Goal: Ask a question

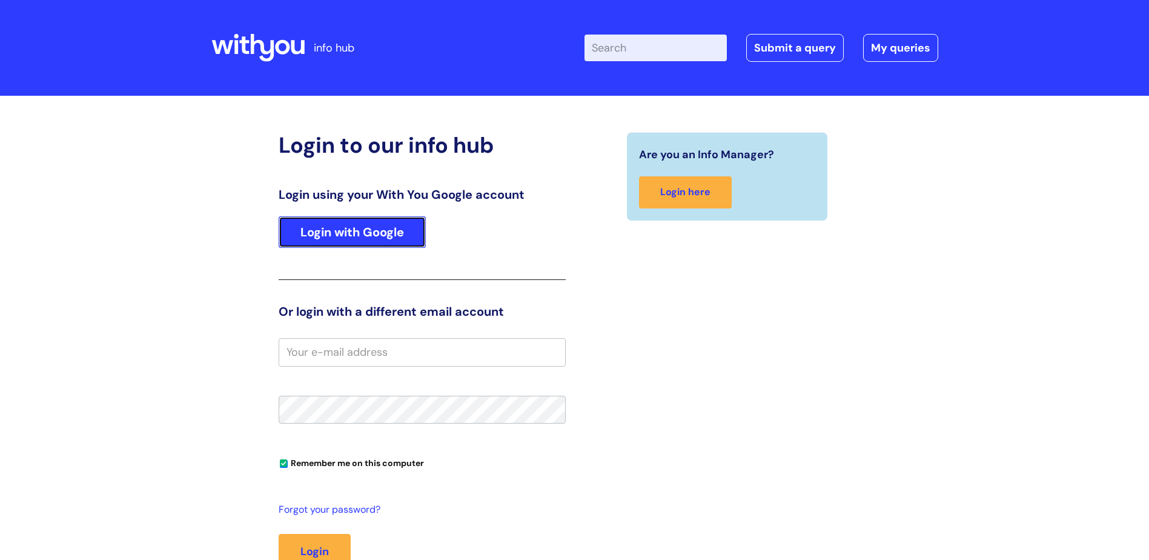
click at [382, 224] on link "Login with Google" at bounding box center [352, 232] width 147 height 32
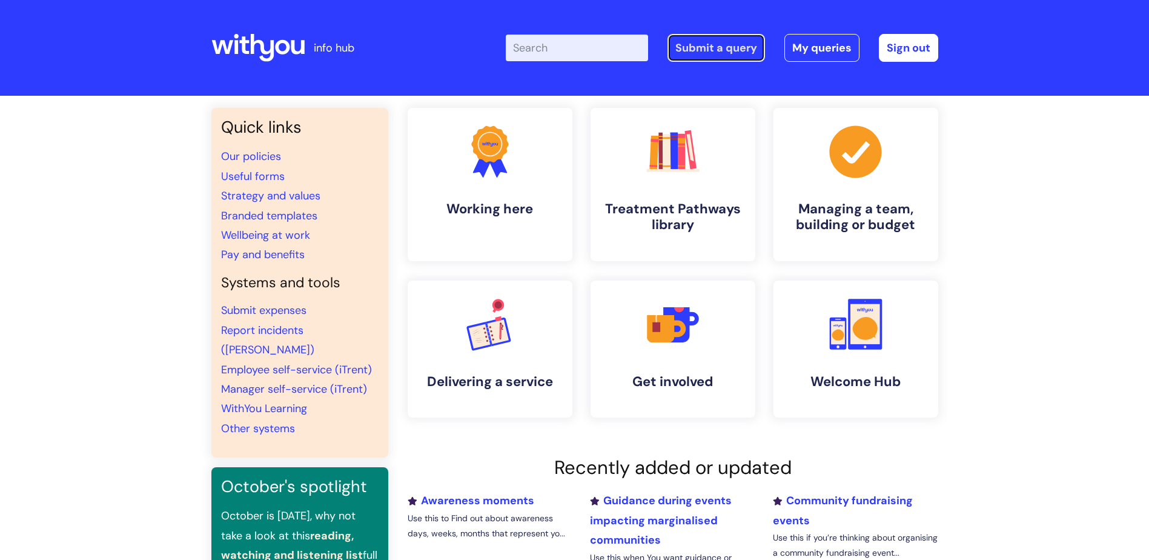
click at [700, 39] on link "Submit a query" at bounding box center [717, 48] width 98 height 28
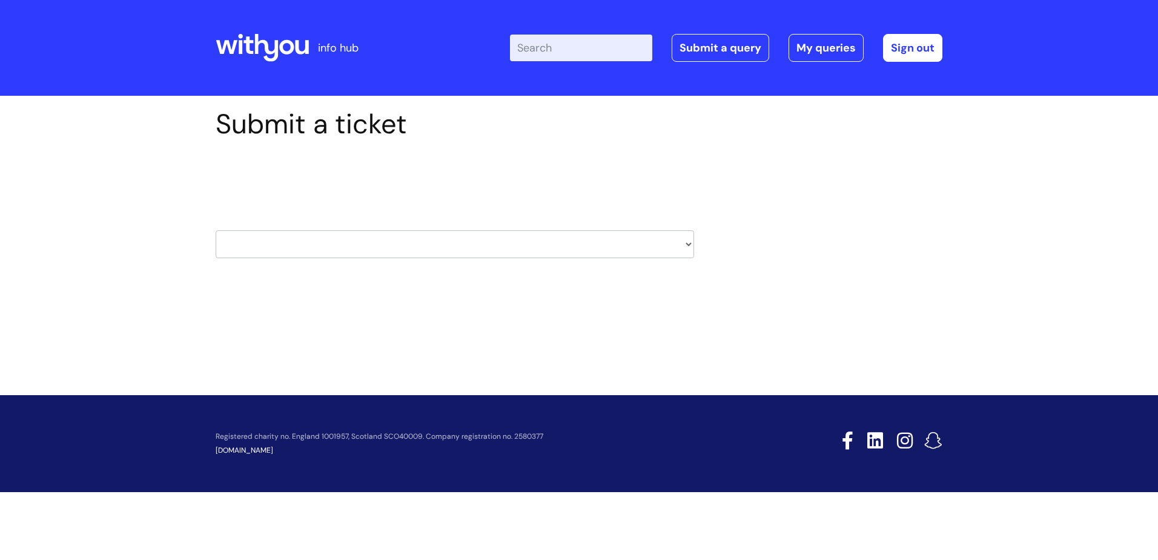
click at [623, 242] on select "HR / People IT and Support Clinical Drug Alerts Finance Accounts Data Support T…" at bounding box center [455, 244] width 479 height 28
click at [838, 297] on div "Submit a ticket Select issue type HR / People IT and Support Clinical Drug Aler…" at bounding box center [579, 221] width 1158 height 251
click at [688, 239] on select "HR / People IT and Support Clinical Drug Alerts Finance Accounts Data Support T…" at bounding box center [455, 244] width 479 height 28
click at [869, 306] on div "Submit a ticket Select issue type HR / People IT and Support Clinical Drug Aler…" at bounding box center [579, 221] width 1158 height 251
click at [675, 239] on select "HR / People IT and Support Clinical Drug Alerts Finance Accounts Data Support T…" at bounding box center [455, 244] width 479 height 28
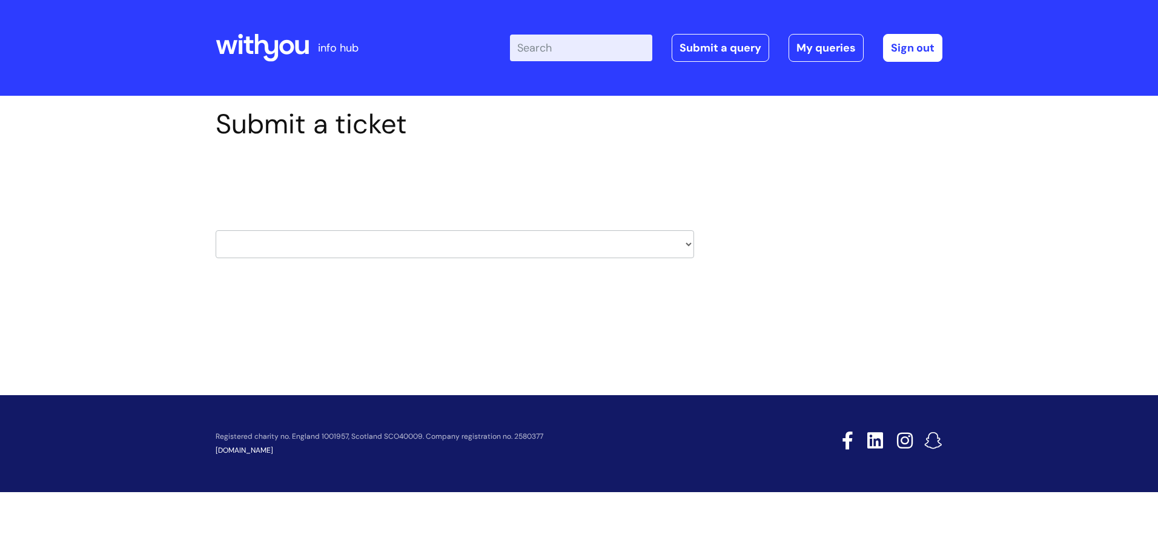
click at [130, 222] on div "Submit a ticket Select issue type HR / People IT and Support Clinical Drug Aler…" at bounding box center [579, 221] width 1158 height 251
click at [310, 256] on select "HR / People IT and Support Clinical Drug Alerts Finance Accounts Data Support T…" at bounding box center [455, 244] width 479 height 28
click at [91, 205] on div "Submit a ticket Select issue type HR / People IT and Support Clinical Drug Aler…" at bounding box center [579, 221] width 1158 height 251
